Goal: Transaction & Acquisition: Purchase product/service

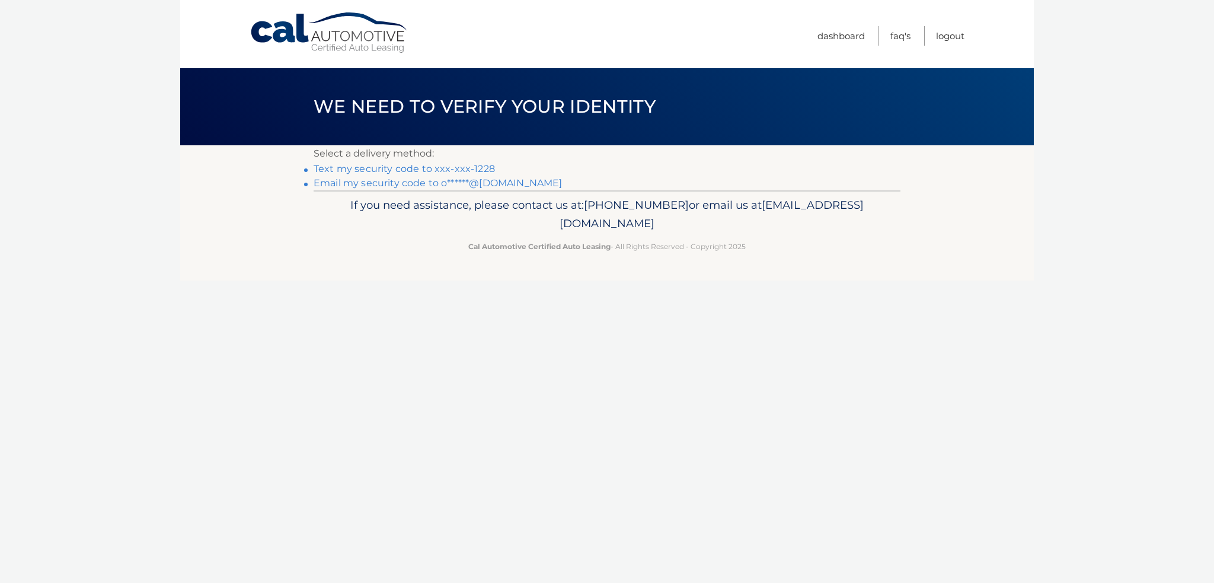
click at [457, 169] on link "Text my security code to xxx-xxx-1228" at bounding box center [403, 168] width 181 height 11
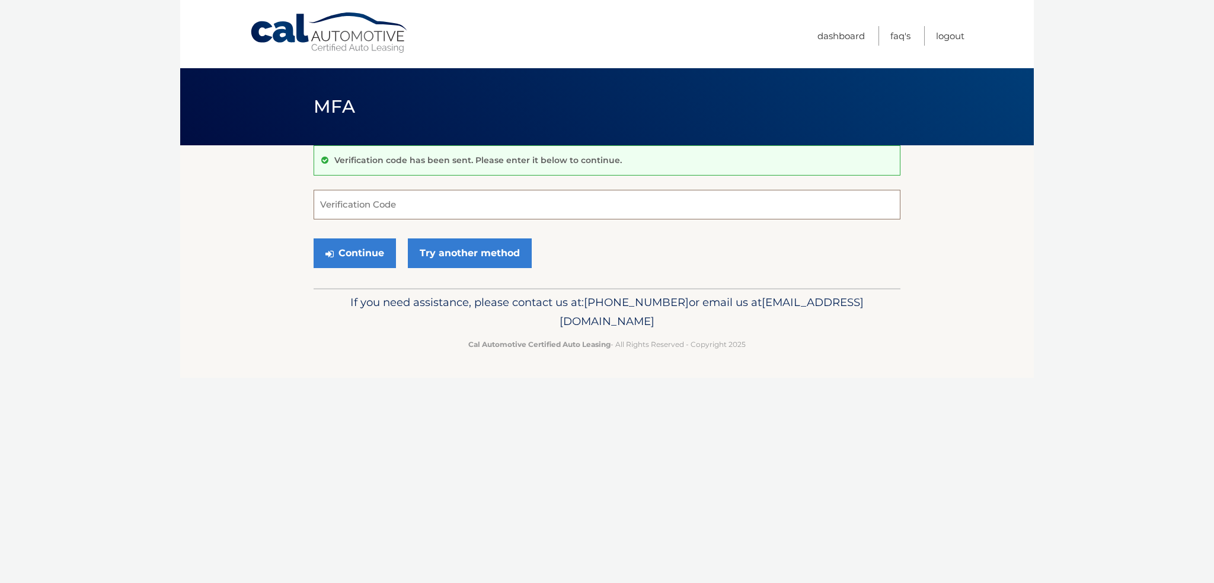
drag, startPoint x: 348, startPoint y: 200, endPoint x: 361, endPoint y: 194, distance: 14.9
click at [351, 196] on input "Verification Code" at bounding box center [606, 205] width 587 height 30
type input "087851"
click at [344, 249] on button "Continue" at bounding box center [354, 253] width 82 height 30
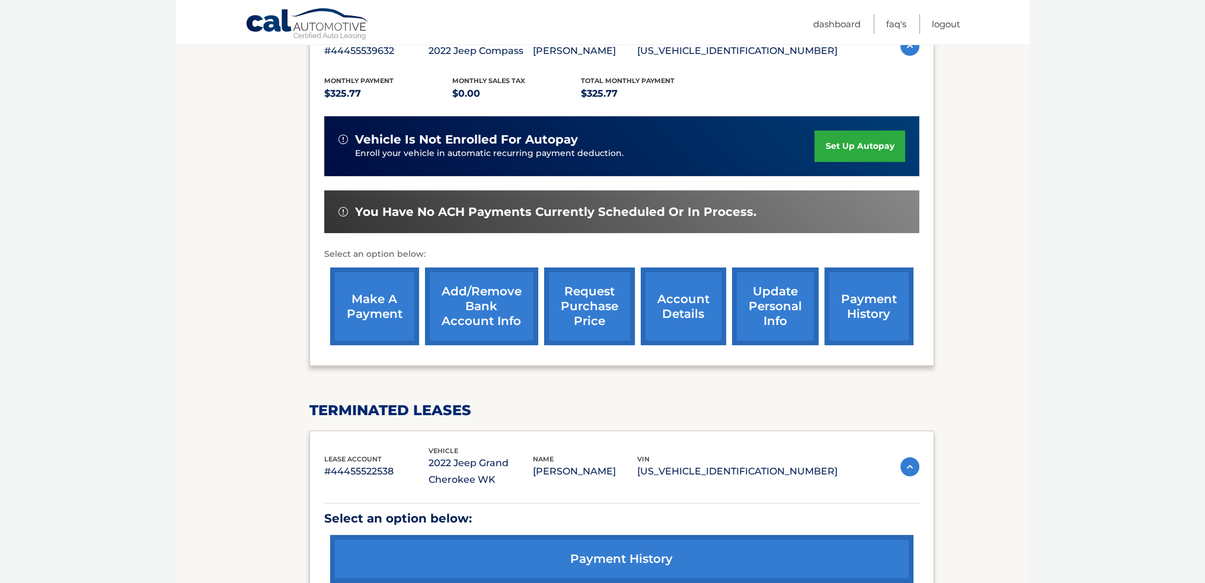
scroll to position [237, 0]
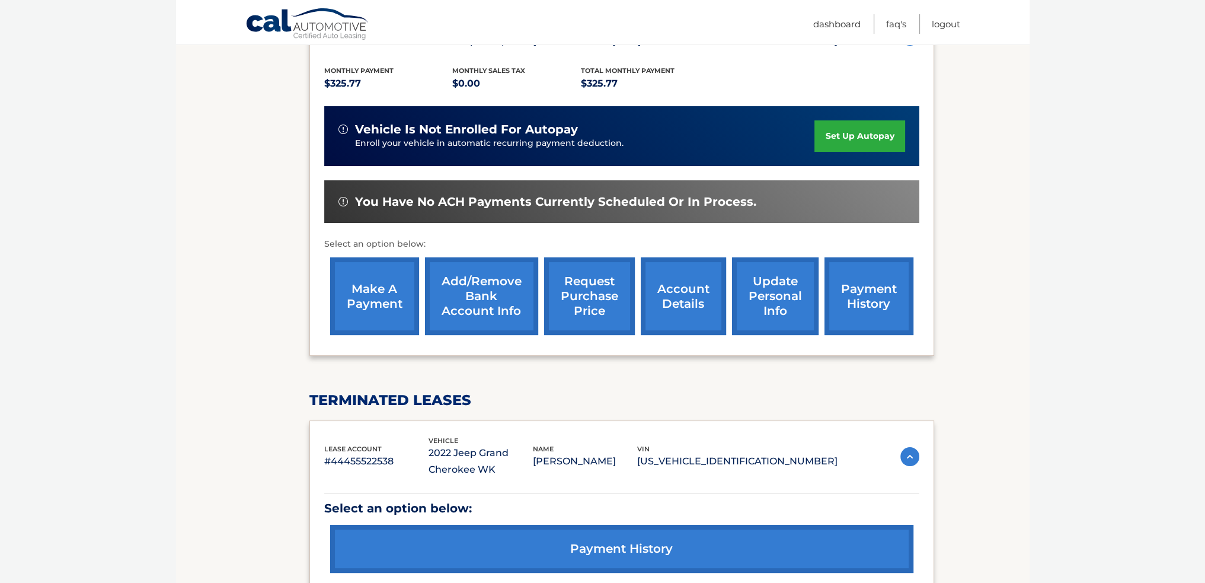
click at [382, 293] on link "make a payment" at bounding box center [374, 296] width 89 height 78
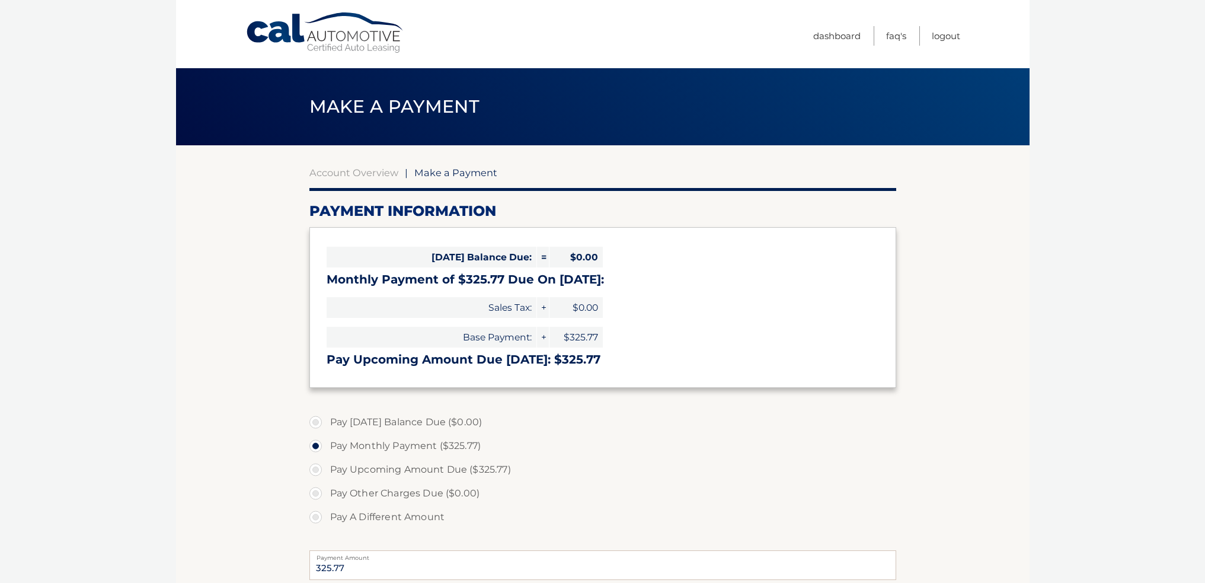
select select "YzhhOTNlOGMtOWEwMC00NmY3LTlmMGYtNzQwZjdlNmE3Mzk2"
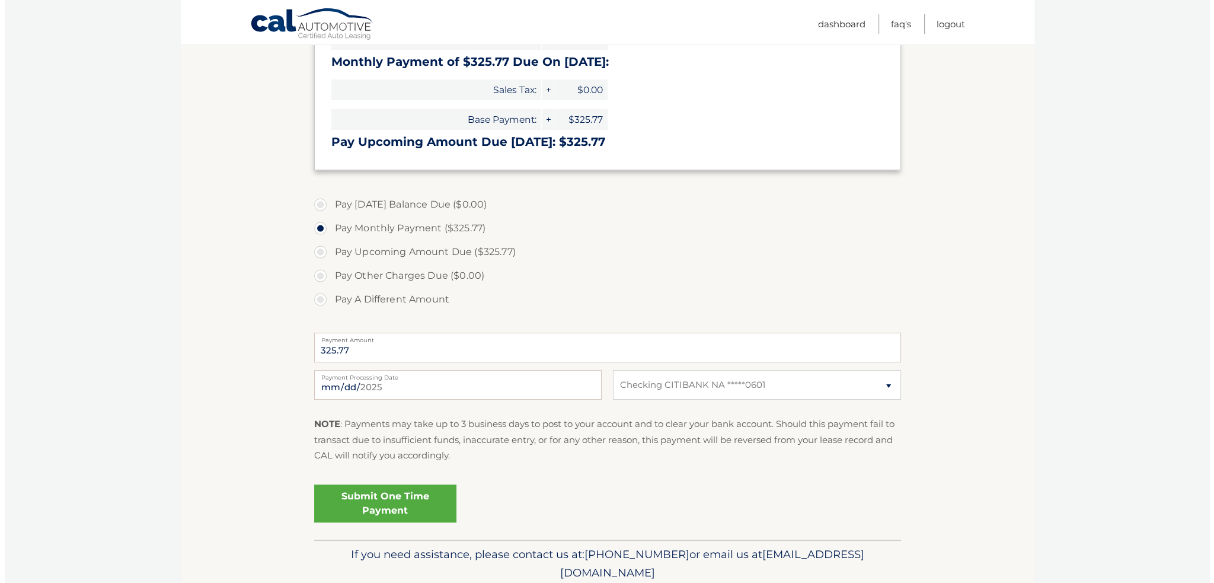
scroll to position [263, 0]
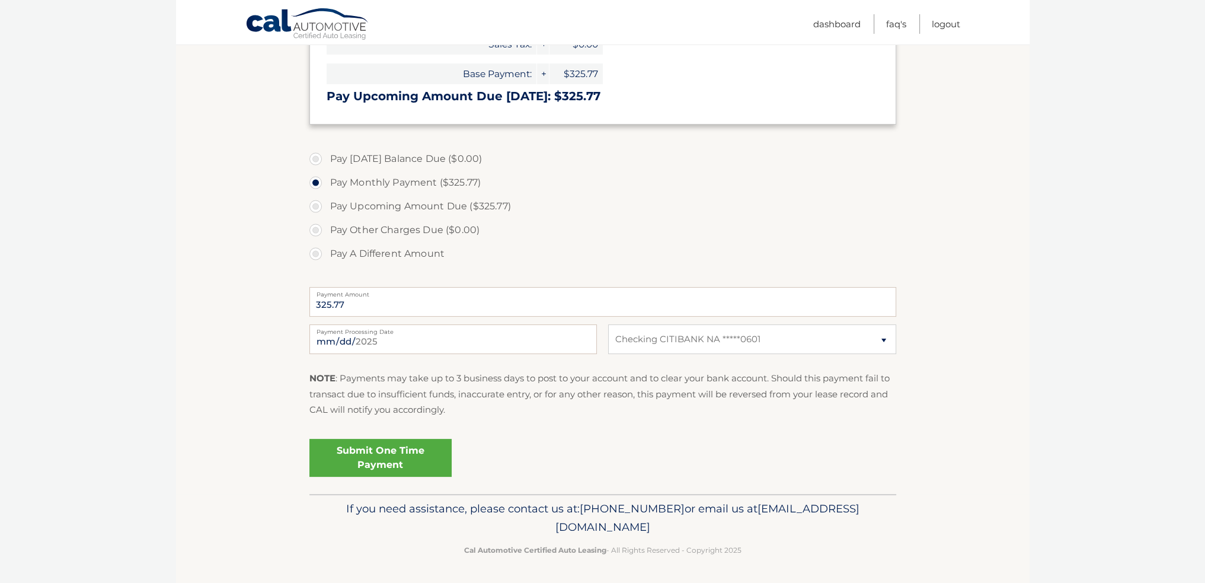
click at [355, 460] on link "Submit One Time Payment" at bounding box center [380, 458] width 142 height 38
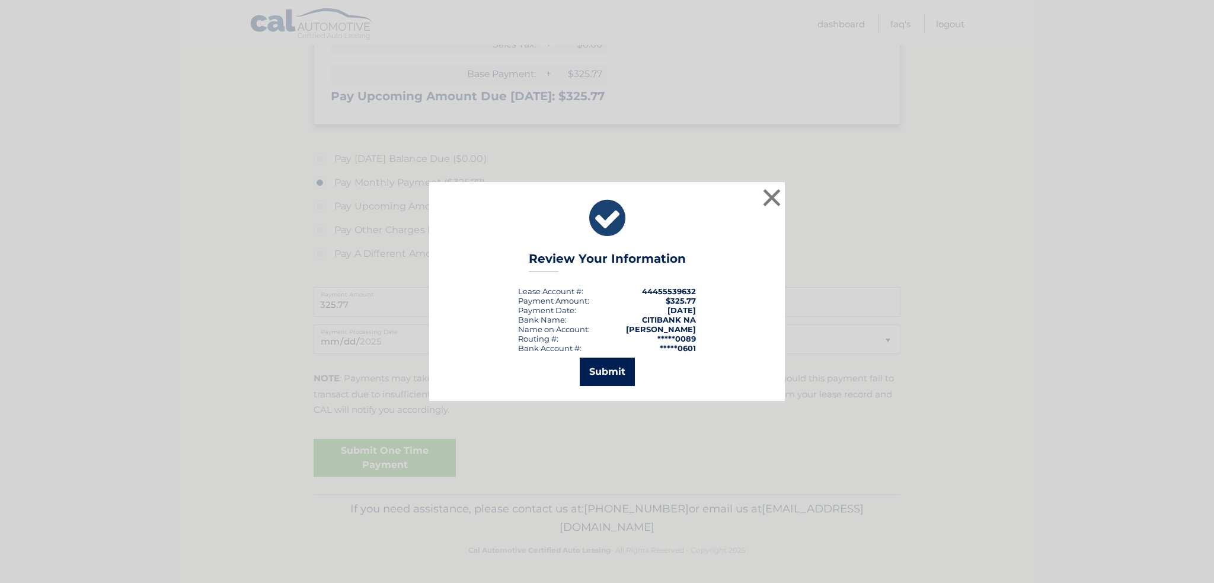
click at [599, 372] on button "Submit" at bounding box center [607, 371] width 55 height 28
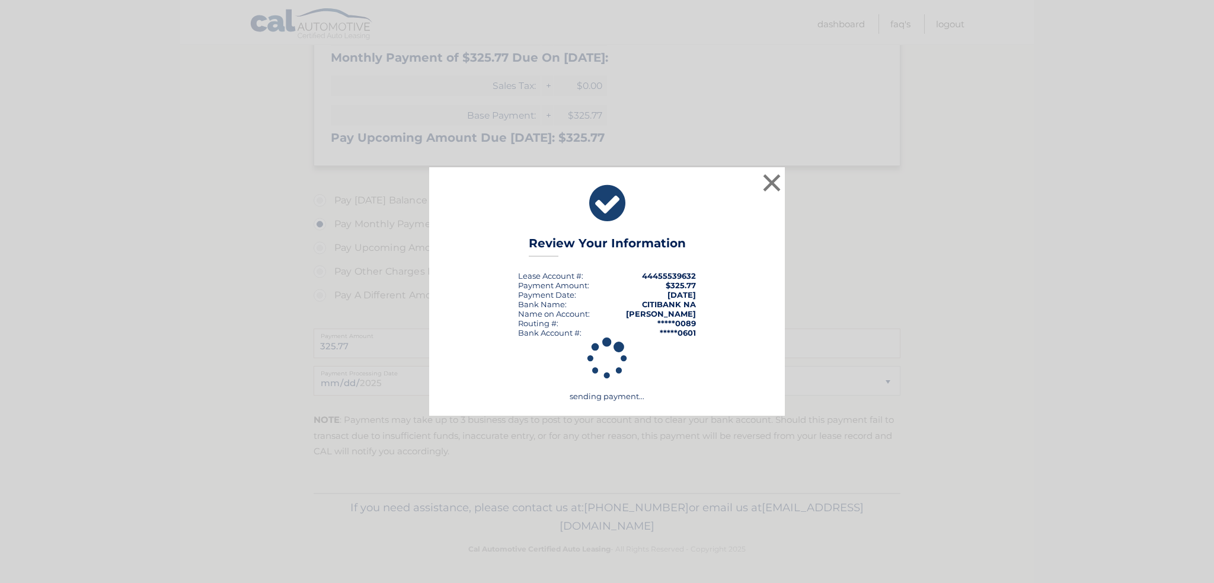
scroll to position [220, 0]
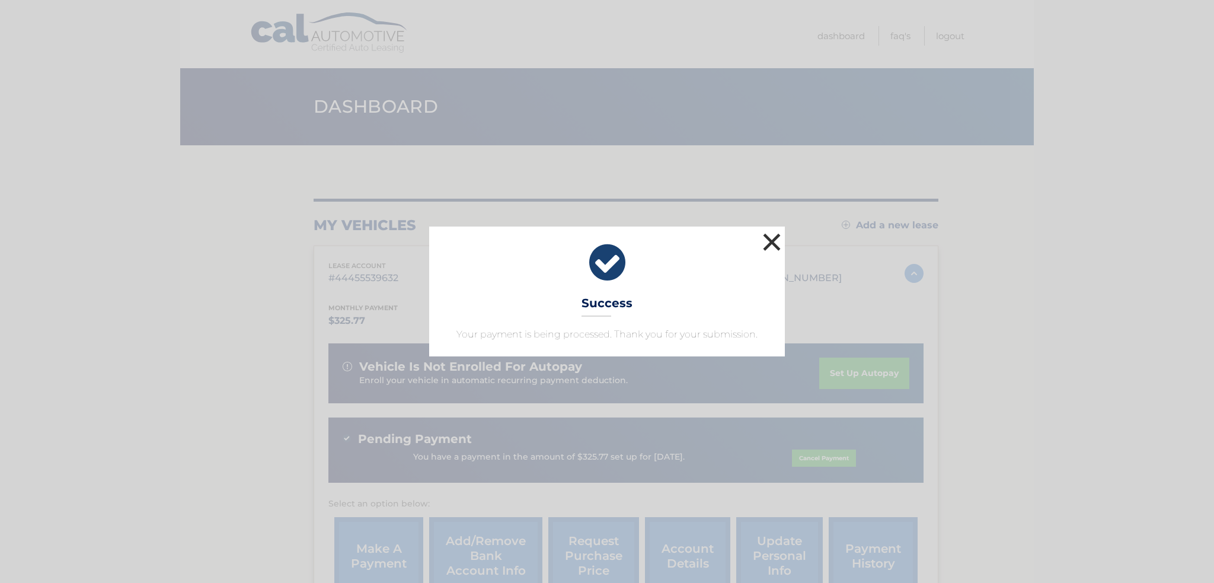
click at [775, 240] on button "×" at bounding box center [772, 242] width 24 height 24
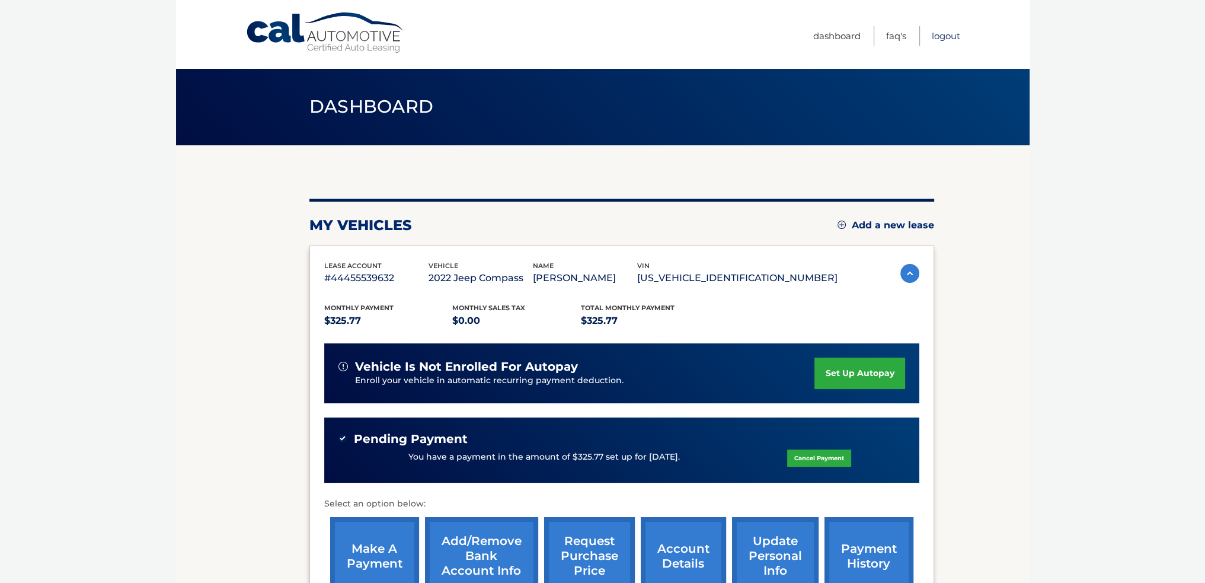
click at [939, 33] on link "Logout" at bounding box center [946, 36] width 28 height 20
